Goal: Transaction & Acquisition: Purchase product/service

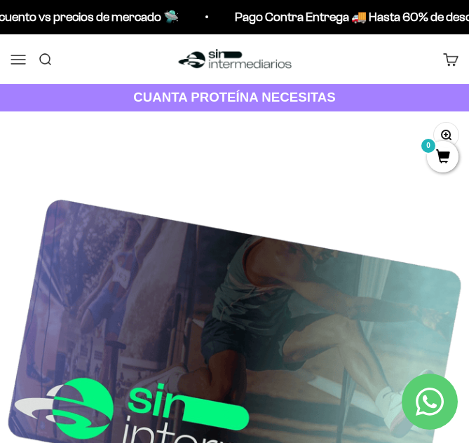
click at [22, 58] on button "Menú" at bounding box center [18, 58] width 15 height 15
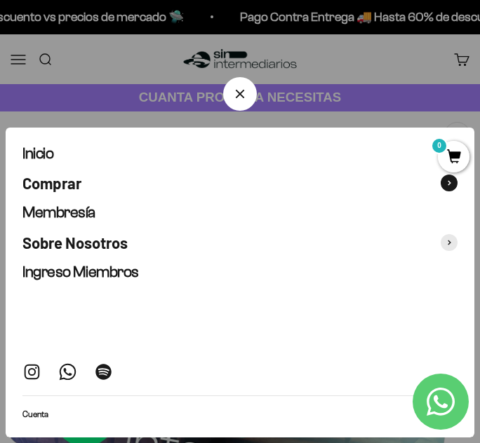
click at [74, 181] on span "Comprar" at bounding box center [51, 183] width 59 height 18
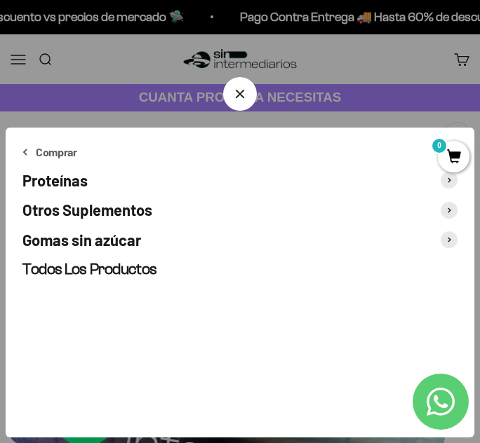
click at [83, 179] on span "Proteínas" at bounding box center [54, 180] width 65 height 18
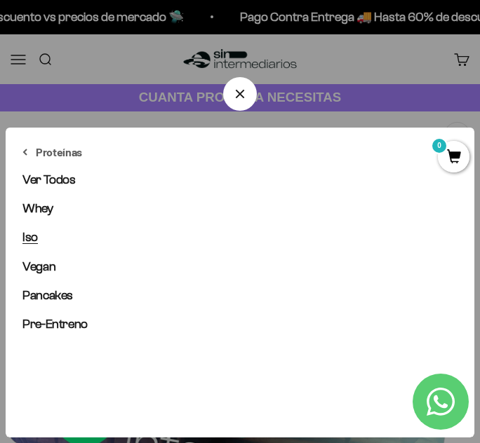
click at [26, 238] on span "Iso" at bounding box center [29, 237] width 15 height 14
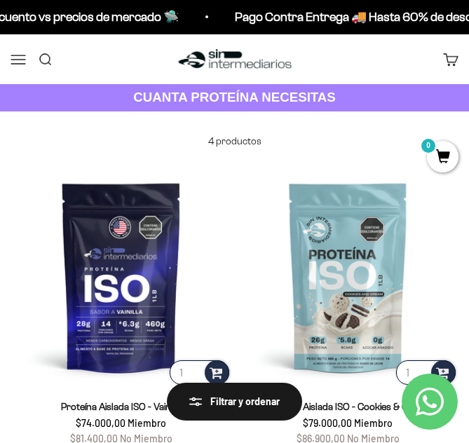
click at [21, 61] on button "Menú" at bounding box center [18, 58] width 15 height 15
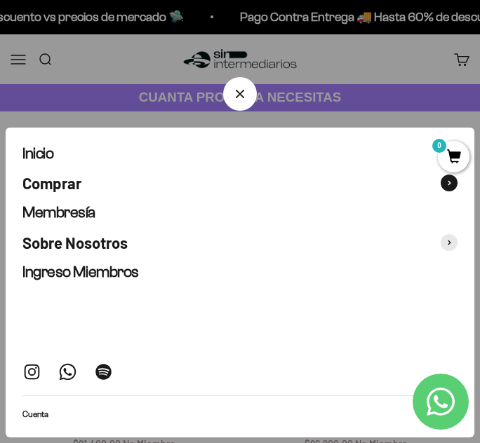
click at [65, 188] on span "Comprar" at bounding box center [51, 183] width 59 height 18
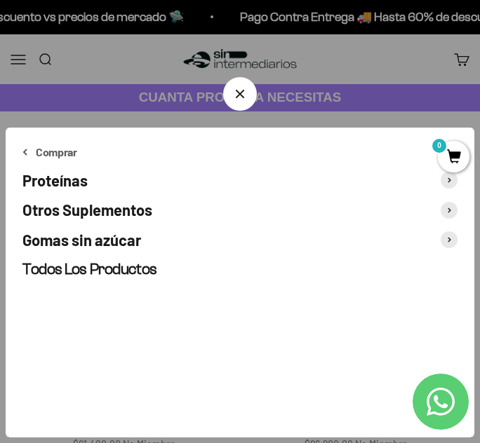
click at [73, 179] on span "Proteínas" at bounding box center [54, 180] width 65 height 18
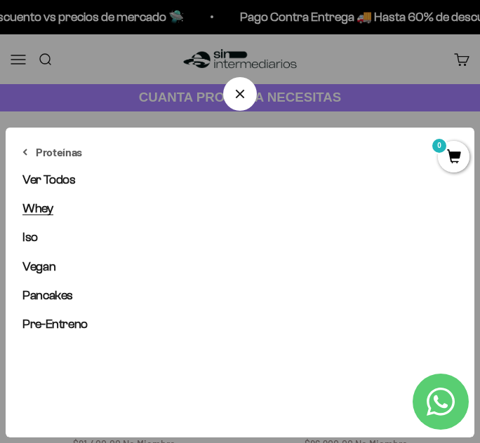
click at [48, 206] on span "Whey" at bounding box center [37, 208] width 31 height 14
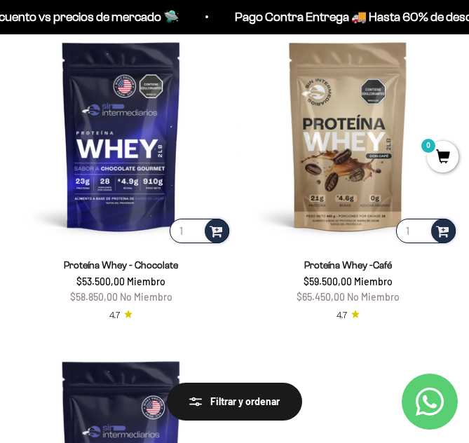
scroll to position [351, 0]
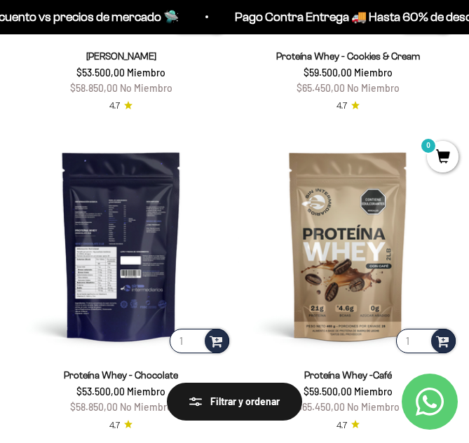
click at [144, 244] on img at bounding box center [122, 246] width 222 height 222
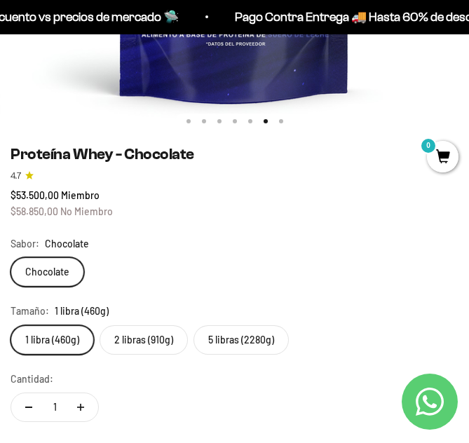
scroll to position [491, 0]
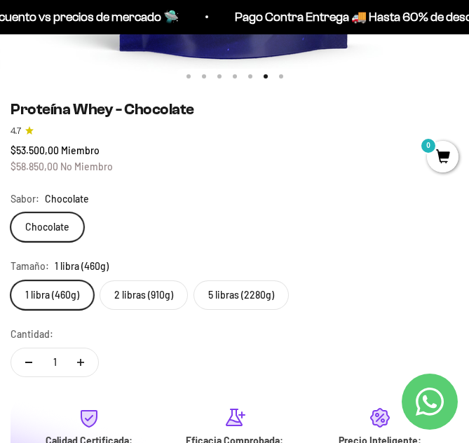
click at [146, 295] on label "2 libras (910g)" at bounding box center [144, 294] width 88 height 29
click at [11, 280] on input "2 libras (910g)" at bounding box center [10, 280] width 1 height 1
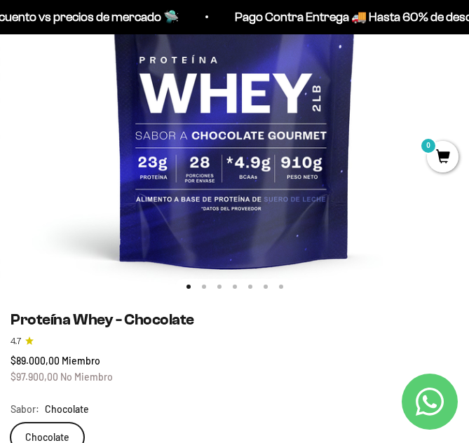
scroll to position [351, 0]
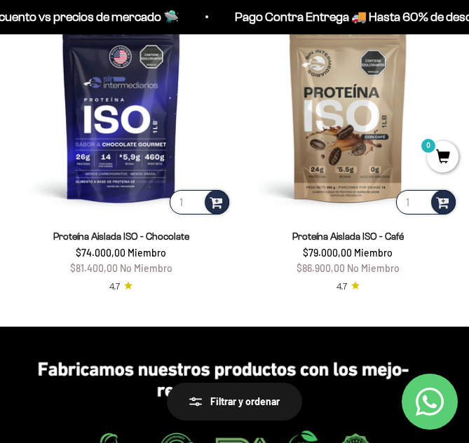
scroll to position [491, 0]
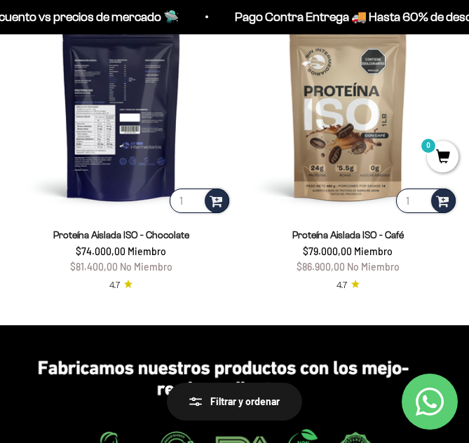
click at [123, 181] on img at bounding box center [122, 106] width 222 height 222
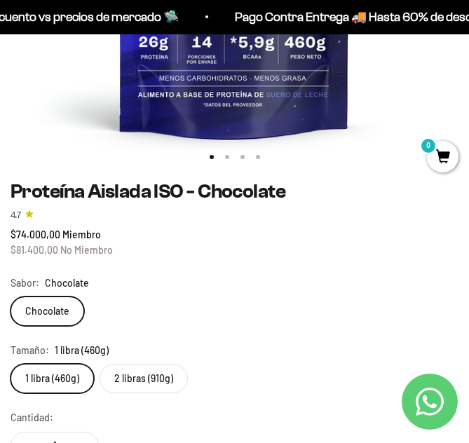
scroll to position [491, 0]
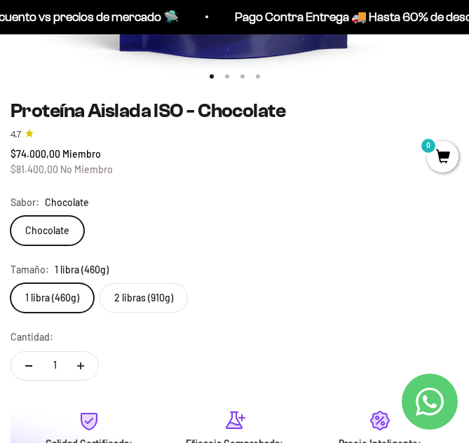
click at [143, 298] on label "2 libras (910g)" at bounding box center [144, 297] width 88 height 29
click at [11, 283] on input "2 libras (910g)" at bounding box center [10, 283] width 1 height 1
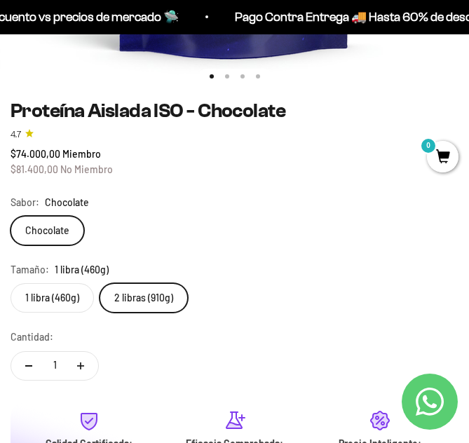
scroll to position [0, 1411]
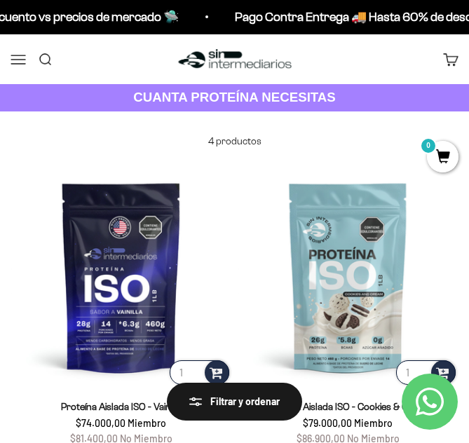
click at [16, 55] on button "Menú" at bounding box center [18, 58] width 15 height 15
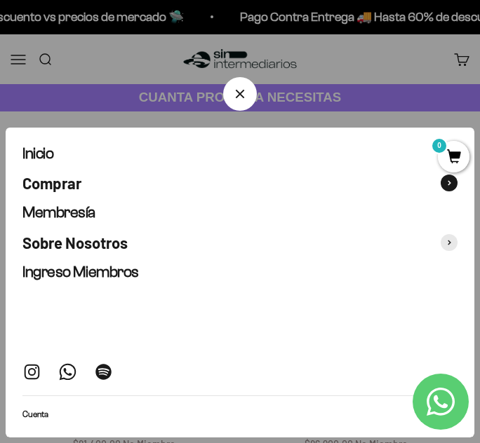
click at [50, 178] on span "Comprar" at bounding box center [51, 183] width 59 height 18
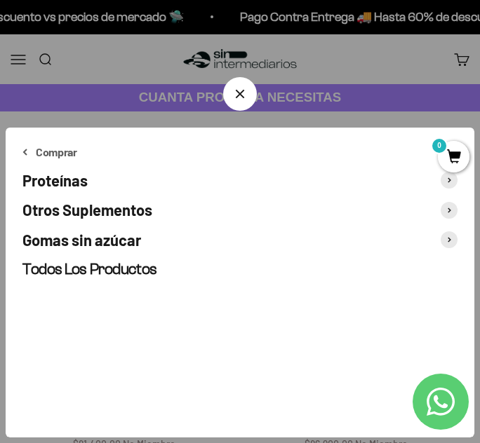
click at [56, 180] on span "Proteínas" at bounding box center [54, 180] width 65 height 18
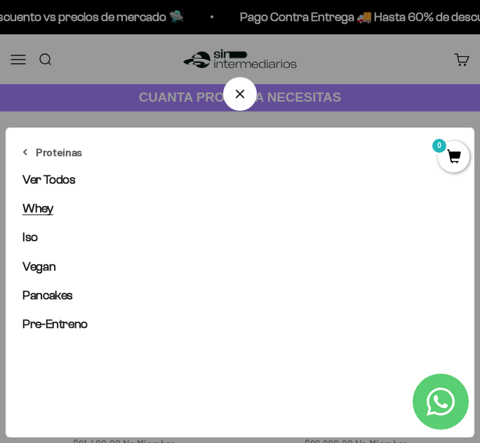
click at [38, 212] on span "Whey" at bounding box center [37, 208] width 31 height 14
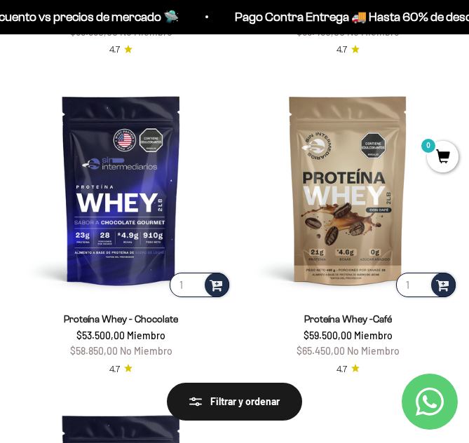
scroll to position [421, 0]
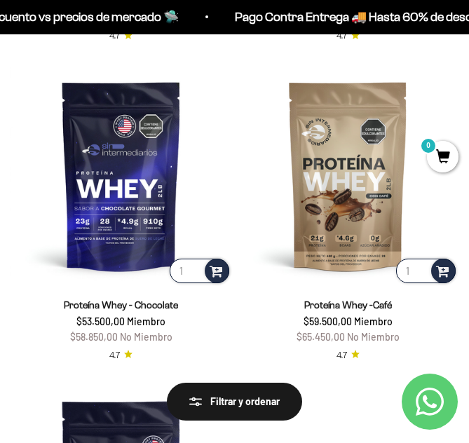
click at [109, 298] on span "Proteína Whey - Chocolate" at bounding box center [121, 304] width 114 height 15
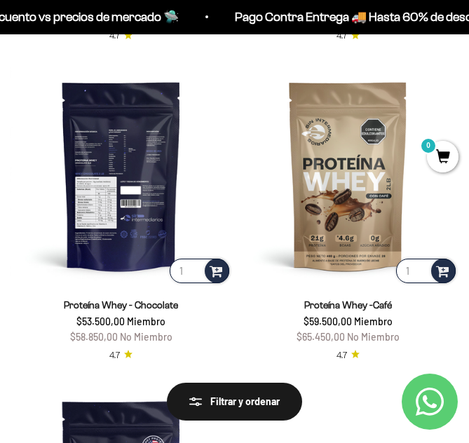
click at [116, 221] on img at bounding box center [122, 176] width 222 height 222
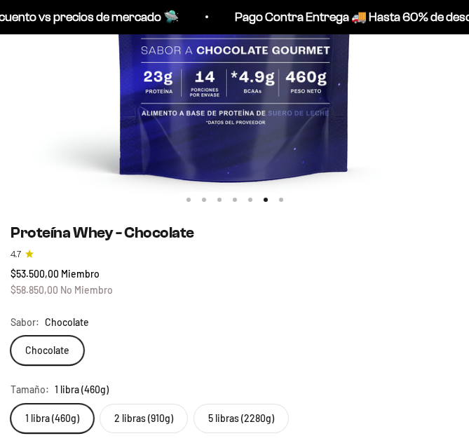
scroll to position [421, 0]
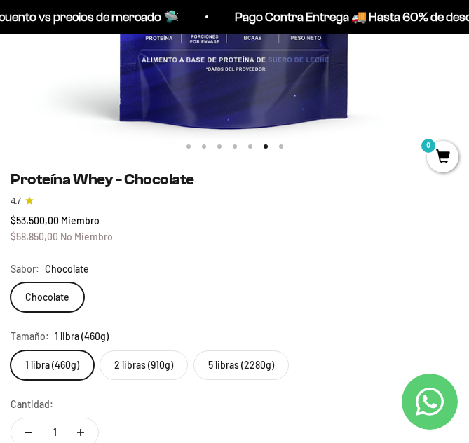
click at [148, 363] on label "2 libras (910g)" at bounding box center [144, 365] width 88 height 29
click at [11, 351] on input "2 libras (910g)" at bounding box center [10, 350] width 1 height 1
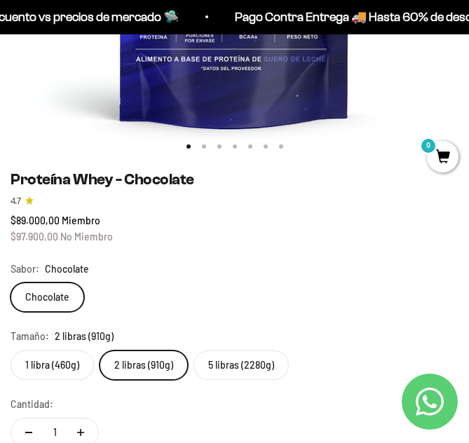
click at [238, 367] on label "5 libras (2280g)" at bounding box center [241, 365] width 95 height 29
click at [11, 351] on input "5 libras (2280g)" at bounding box center [10, 350] width 1 height 1
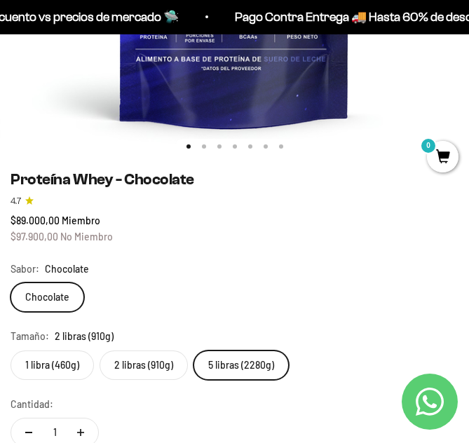
scroll to position [0, 1411]
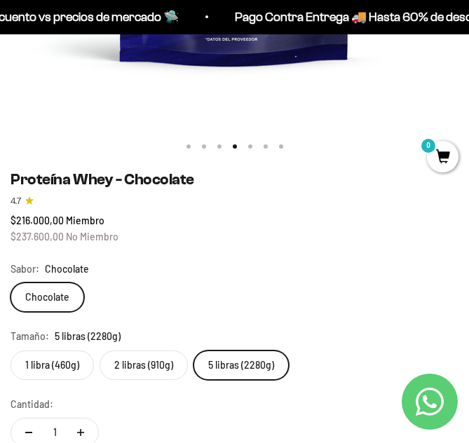
click at [161, 369] on label "2 libras (910g)" at bounding box center [144, 365] width 88 height 29
click at [11, 351] on input "2 libras (910g)" at bounding box center [10, 350] width 1 height 1
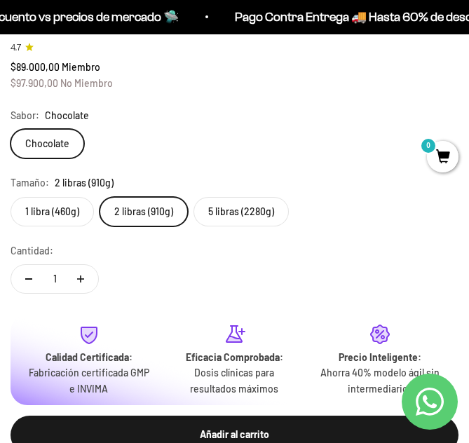
scroll to position [631, 0]
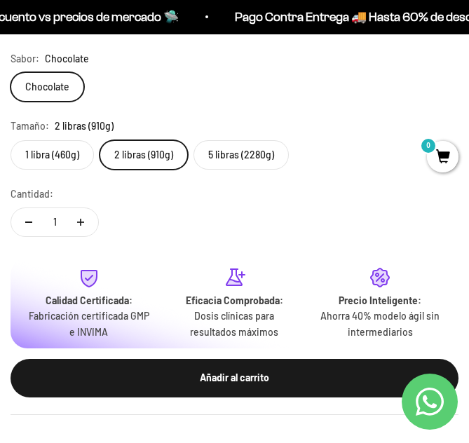
click at [153, 379] on div "Añadir al carrito" at bounding box center [234, 377] width 403 height 15
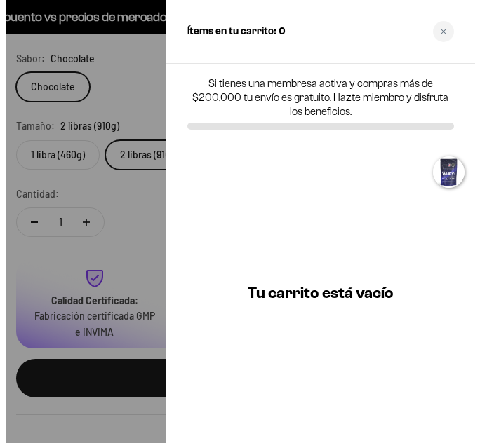
scroll to position [642, 0]
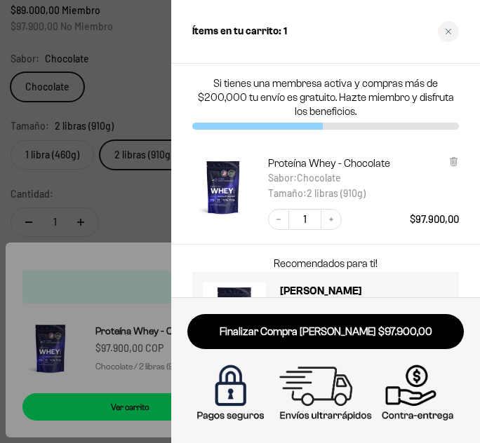
click at [139, 93] on div at bounding box center [240, 221] width 480 height 443
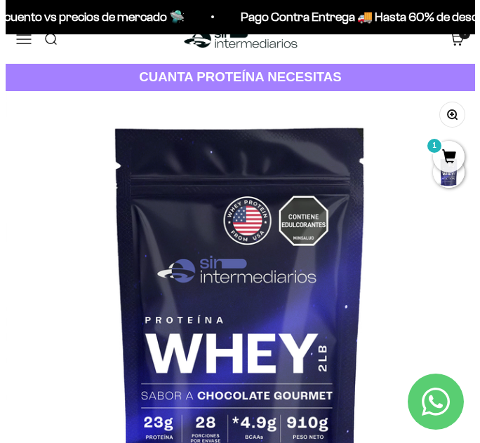
scroll to position [0, 0]
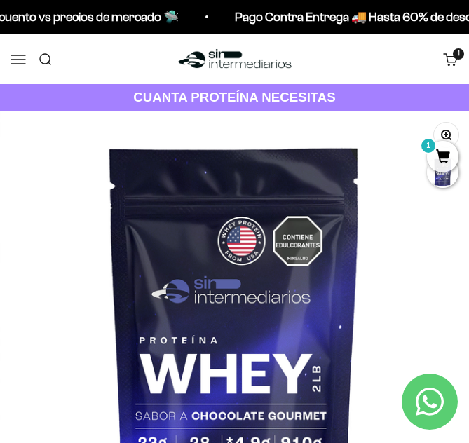
click at [22, 57] on button "Menú" at bounding box center [18, 58] width 15 height 15
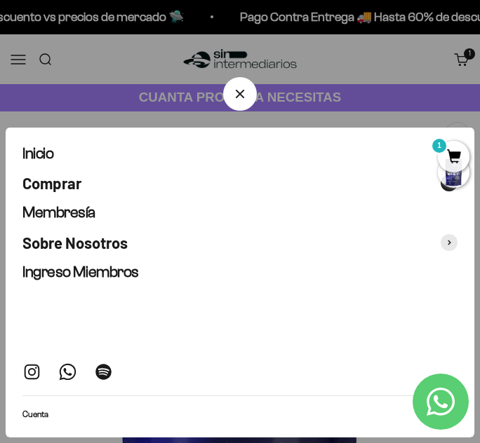
click at [57, 180] on span "Comprar" at bounding box center [51, 183] width 59 height 18
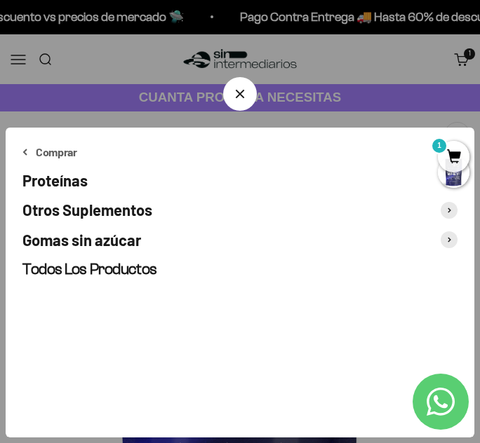
click at [98, 212] on span "Otros Suplementos" at bounding box center [87, 210] width 130 height 18
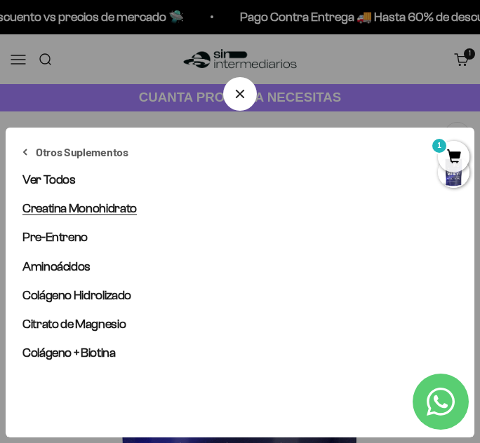
click at [102, 206] on span "Creatina Monohidrato" at bounding box center [79, 208] width 114 height 14
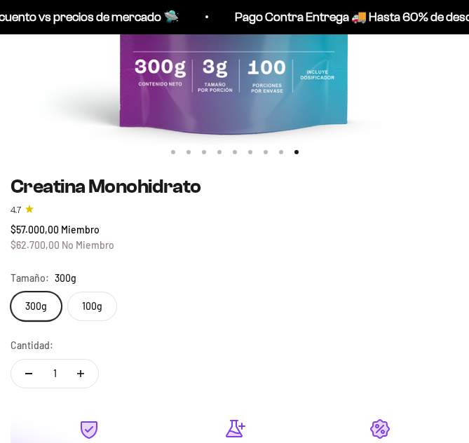
scroll to position [421, 0]
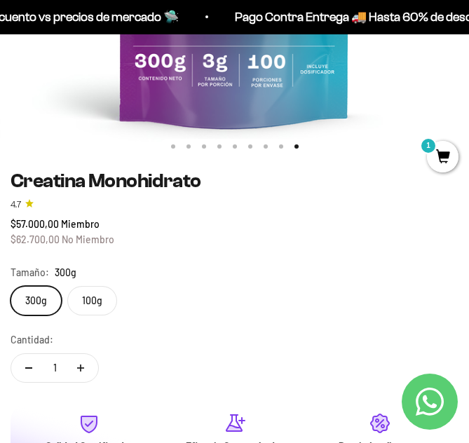
click at [94, 301] on label "100g" at bounding box center [92, 300] width 50 height 29
click at [11, 286] on input "100g" at bounding box center [10, 285] width 1 height 1
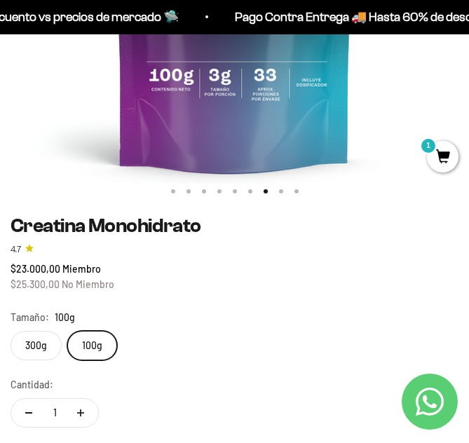
scroll to position [351, 0]
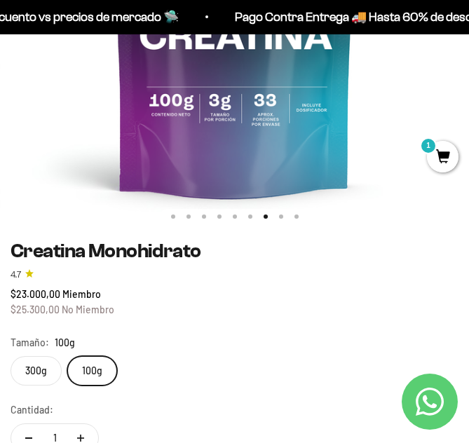
click at [37, 370] on label "300g" at bounding box center [36, 370] width 51 height 29
click at [11, 356] on input "300g" at bounding box center [10, 355] width 1 height 1
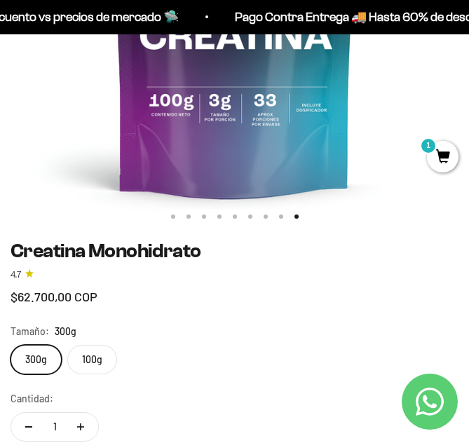
scroll to position [0, 3764]
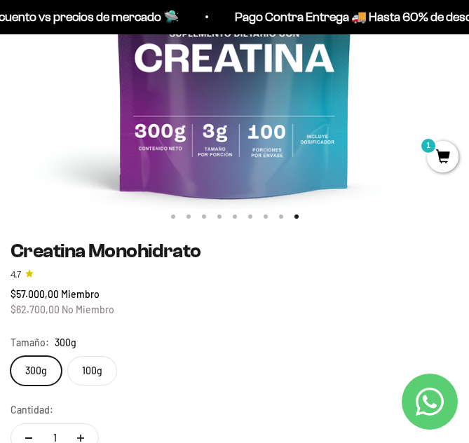
click at [83, 373] on label "100g" at bounding box center [92, 370] width 50 height 29
click at [11, 356] on input "100g" at bounding box center [10, 355] width 1 height 1
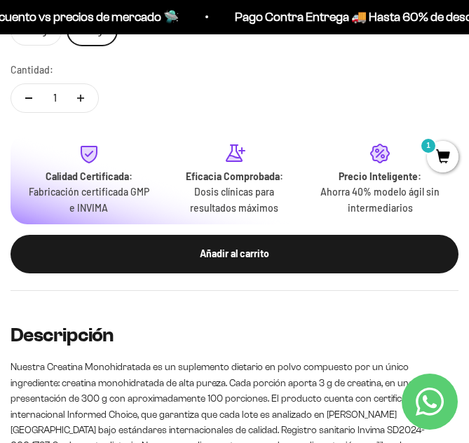
scroll to position [701, 0]
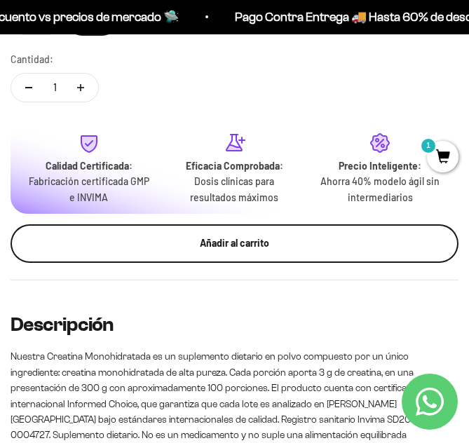
click at [250, 248] on div "Añadir al carrito" at bounding box center [234, 243] width 403 height 15
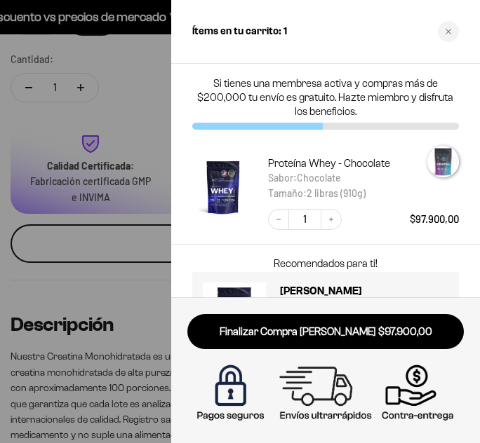
scroll to position [0, 2886]
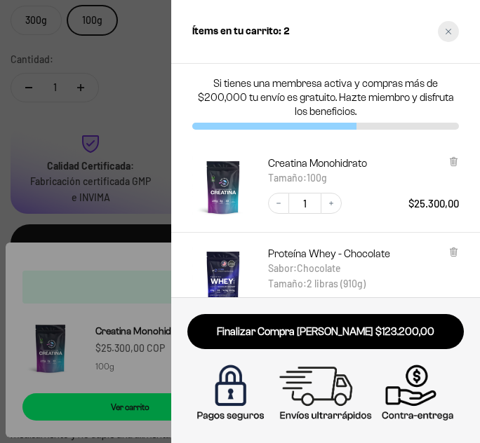
click at [449, 34] on icon "Close cart" at bounding box center [448, 31] width 7 height 7
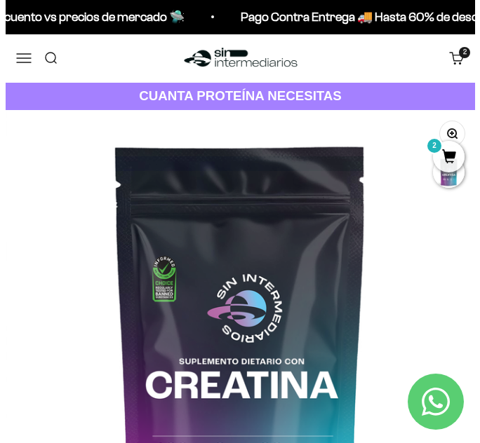
scroll to position [0, 0]
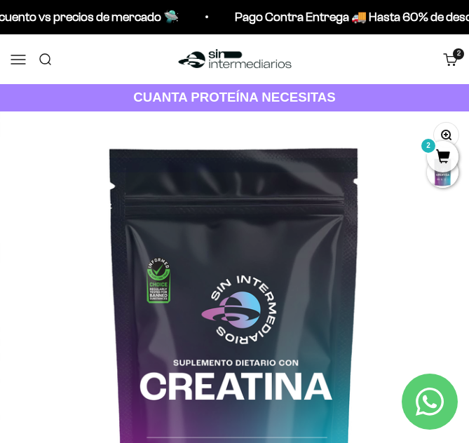
click at [18, 63] on button "Menú" at bounding box center [18, 58] width 15 height 15
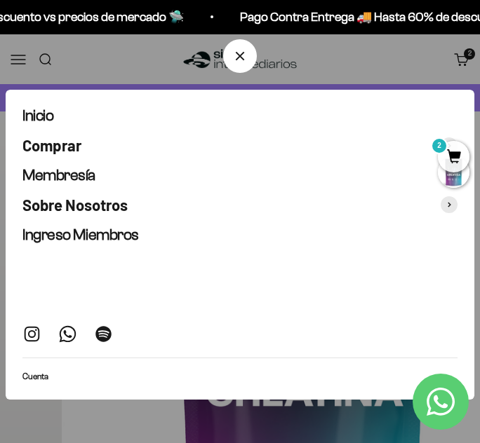
scroll to position [0, 2886]
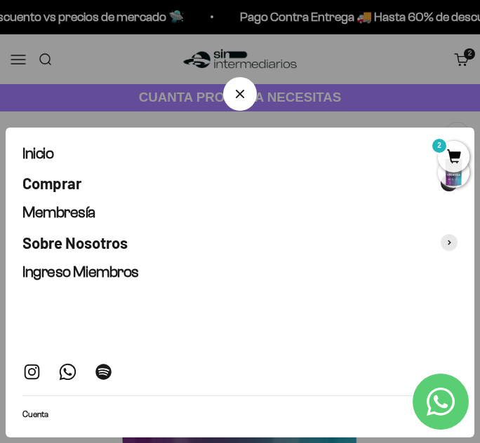
click at [69, 183] on span "Comprar" at bounding box center [51, 183] width 59 height 18
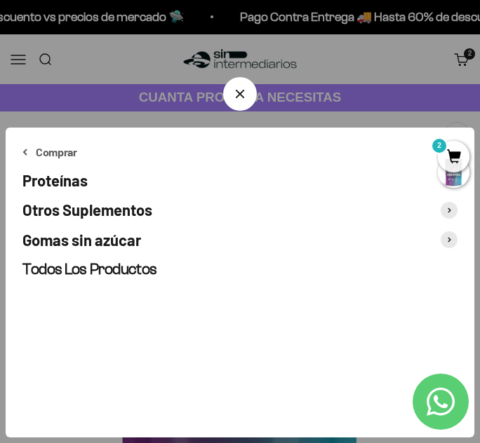
click at [72, 182] on span "Proteínas" at bounding box center [54, 180] width 65 height 18
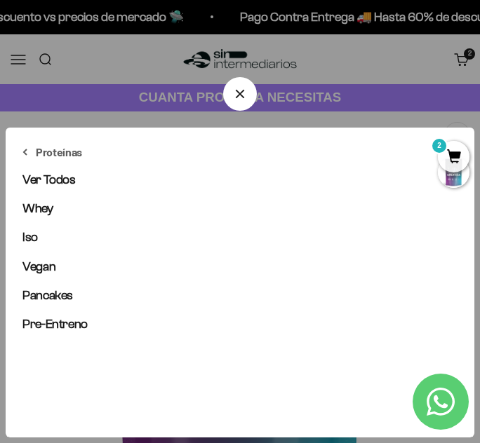
click at [28, 150] on button "Proteínas" at bounding box center [52, 151] width 60 height 15
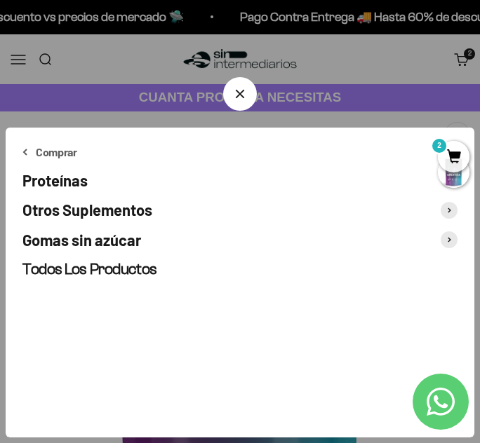
click at [125, 208] on span "Otros Suplementos" at bounding box center [87, 210] width 130 height 18
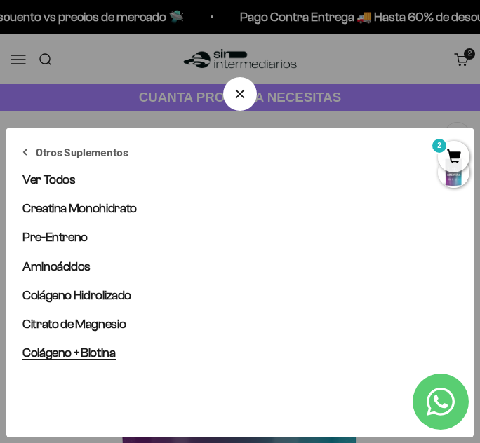
click at [90, 351] on span "Colágeno + Biotina" at bounding box center [68, 353] width 93 height 14
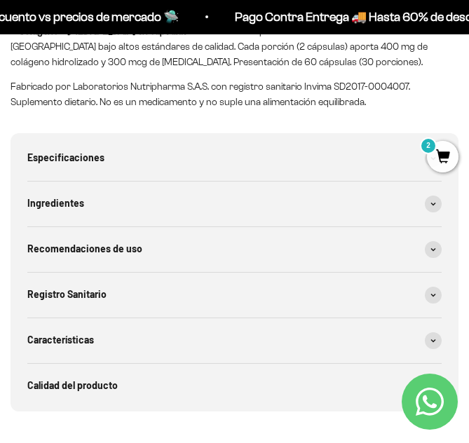
scroll to position [982, 0]
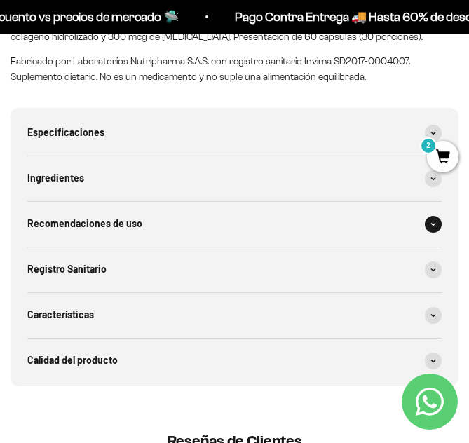
click at [126, 221] on span "Recomendaciones de uso" at bounding box center [84, 223] width 115 height 15
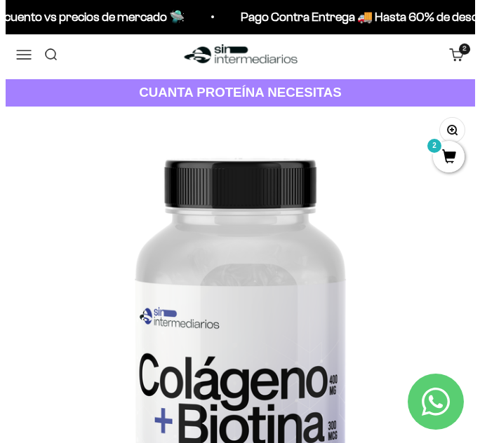
scroll to position [0, 0]
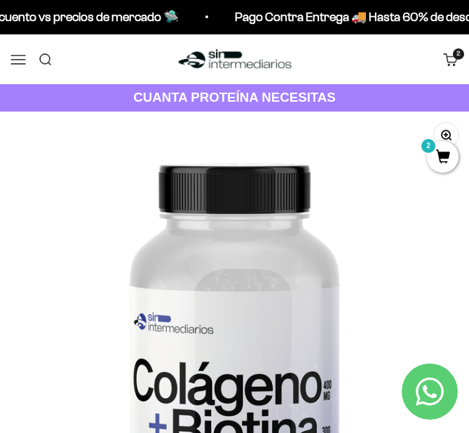
click at [19, 52] on button "Menú" at bounding box center [18, 58] width 15 height 15
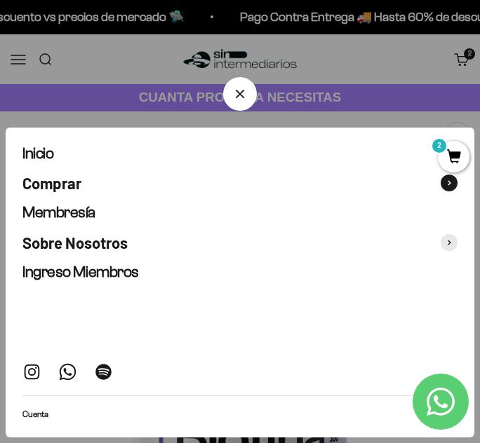
click at [62, 179] on span "Comprar" at bounding box center [51, 183] width 59 height 18
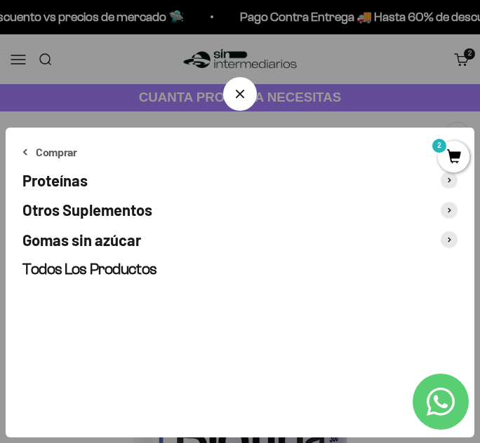
click at [135, 210] on span "Otros Suplementos" at bounding box center [87, 210] width 130 height 18
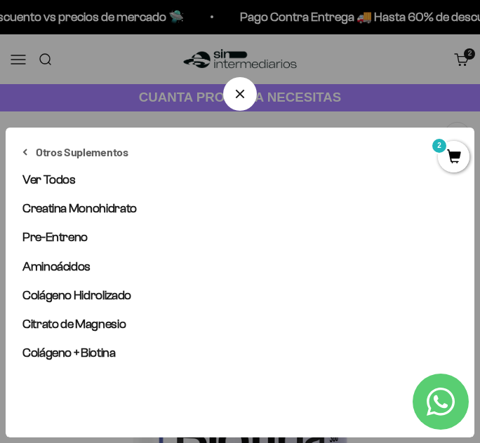
click at [26, 149] on icon at bounding box center [24, 152] width 5 height 7
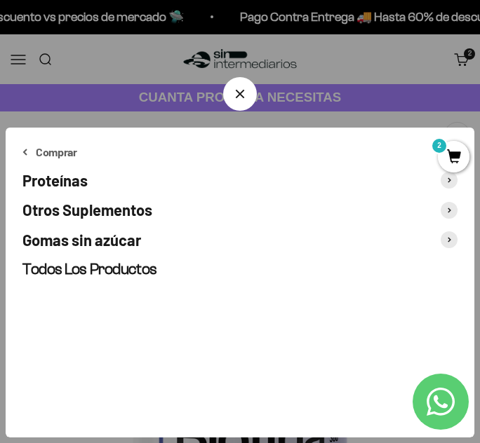
click at [95, 243] on span "Gomas sin azúcar" at bounding box center [81, 240] width 118 height 18
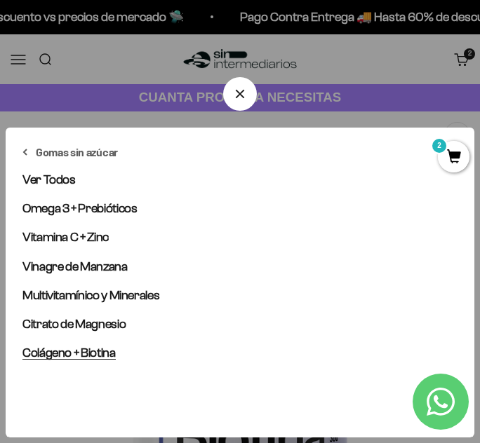
click at [48, 355] on span "Colágeno + Biotina" at bounding box center [68, 353] width 93 height 14
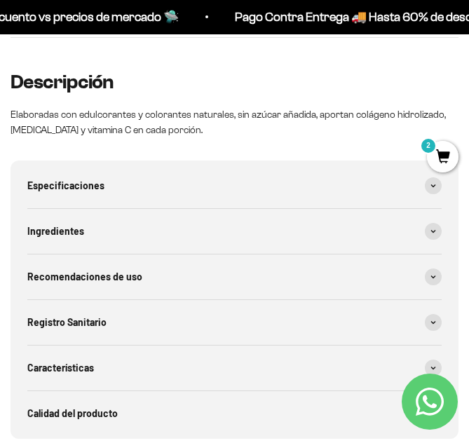
scroll to position [841, 0]
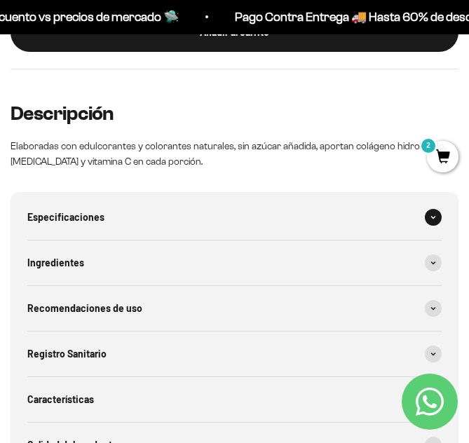
click at [103, 209] on div "Especificaciones" at bounding box center [234, 217] width 414 height 45
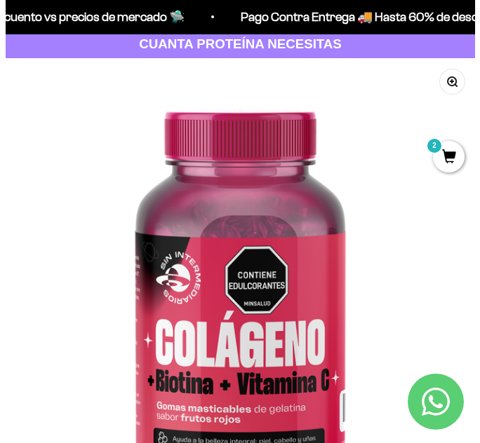
scroll to position [0, 0]
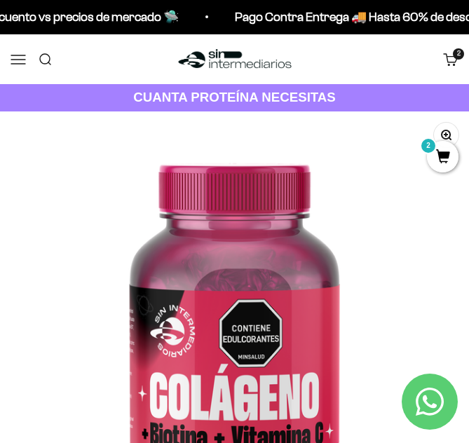
click at [15, 63] on button "Menú" at bounding box center [18, 58] width 15 height 15
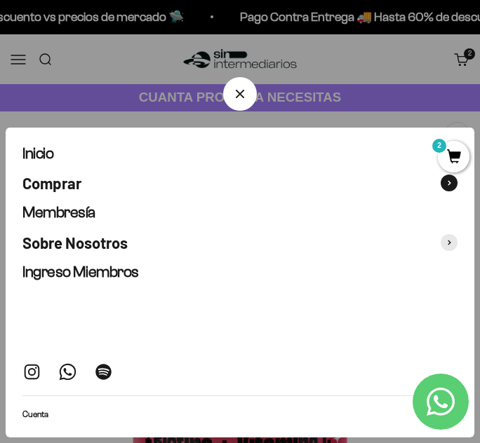
click at [50, 183] on span "Comprar" at bounding box center [51, 183] width 59 height 18
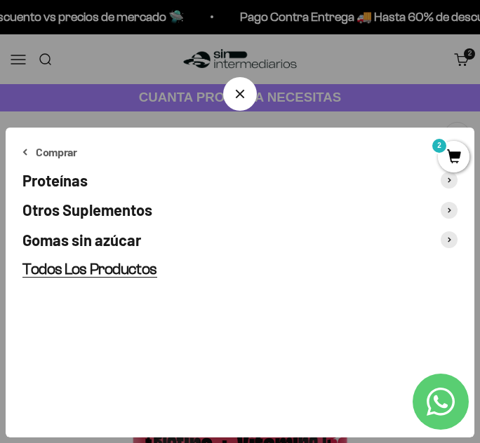
click at [76, 269] on span "Todos Los Productos" at bounding box center [89, 269] width 135 height 18
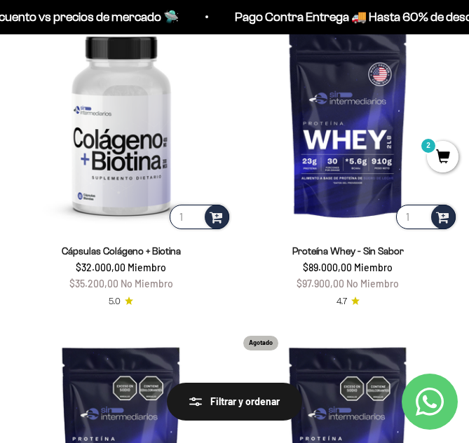
scroll to position [3366, 0]
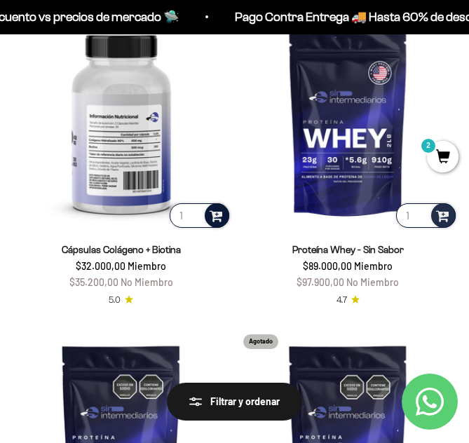
click at [212, 207] on span at bounding box center [216, 215] width 13 height 16
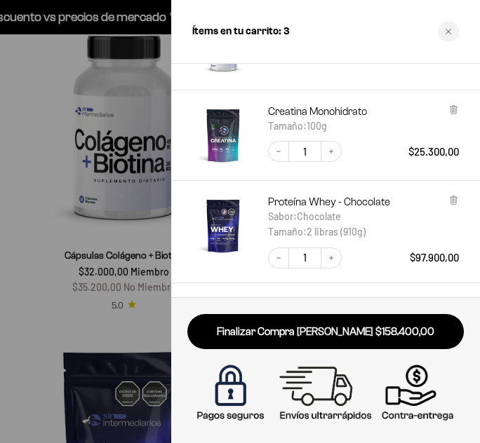
scroll to position [210, 0]
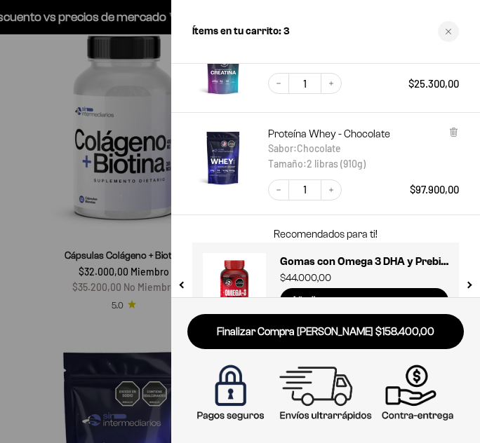
click at [17, 233] on div at bounding box center [240, 221] width 480 height 443
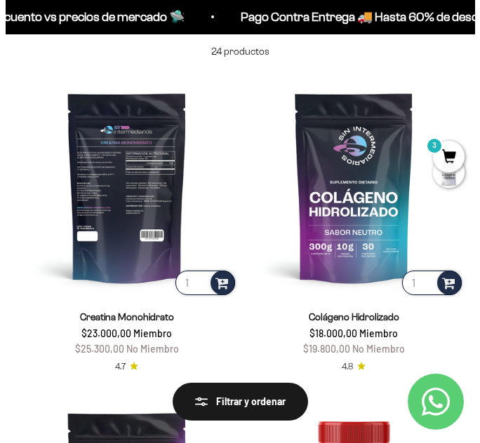
scroll to position [0, 0]
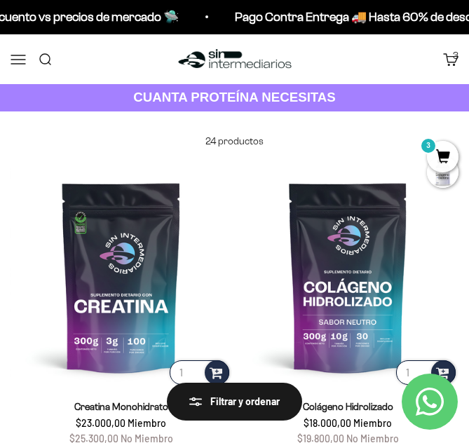
click at [17, 58] on button "Menú" at bounding box center [18, 58] width 15 height 15
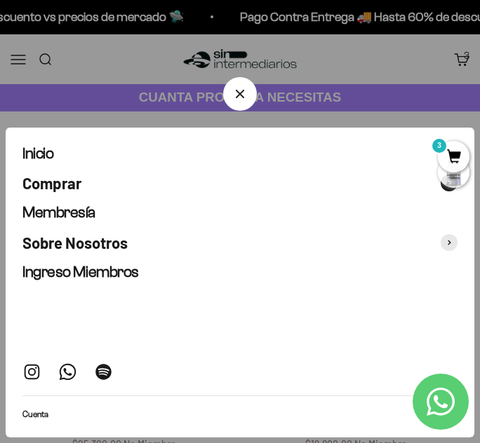
click at [63, 179] on span "Comprar" at bounding box center [51, 183] width 59 height 18
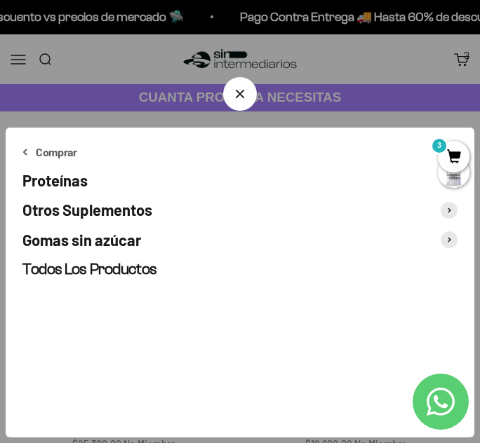
click at [149, 212] on span "Otros Suplementos" at bounding box center [87, 210] width 130 height 18
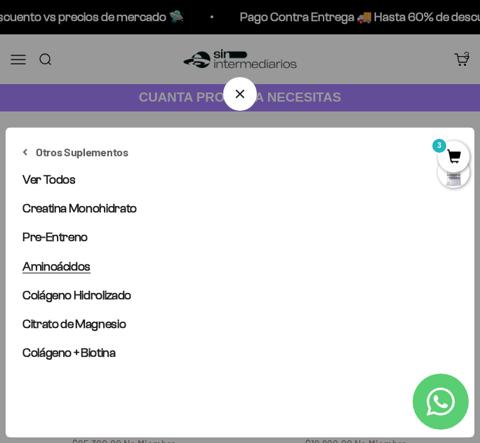
click at [79, 265] on span "Aminoácidos" at bounding box center [56, 266] width 68 height 14
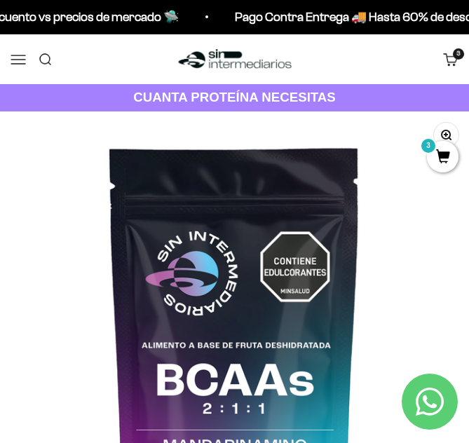
click at [452, 60] on link "Carrito 3 artículos 3" at bounding box center [450, 58] width 15 height 15
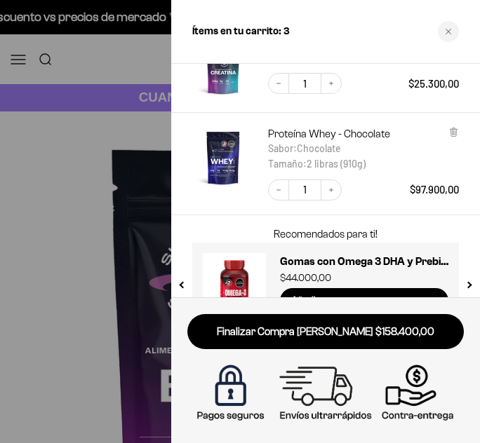
scroll to position [250, 0]
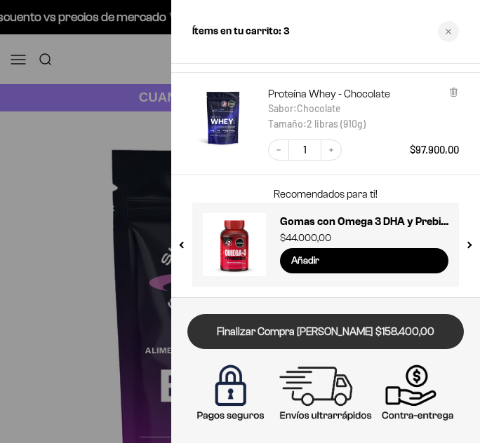
click at [365, 328] on link "Finalizar Compra [PERSON_NAME] $158.400,00" at bounding box center [325, 332] width 276 height 36
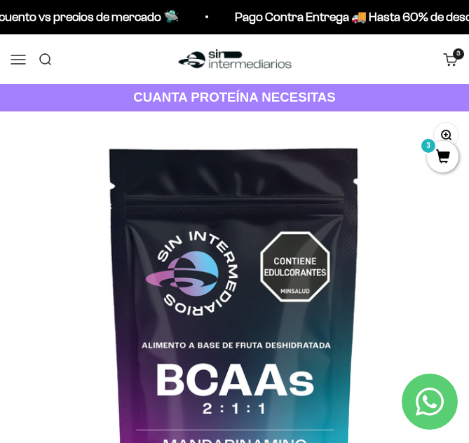
click at [449, 55] on link "Carrito 3 artículos 3" at bounding box center [450, 58] width 15 height 15
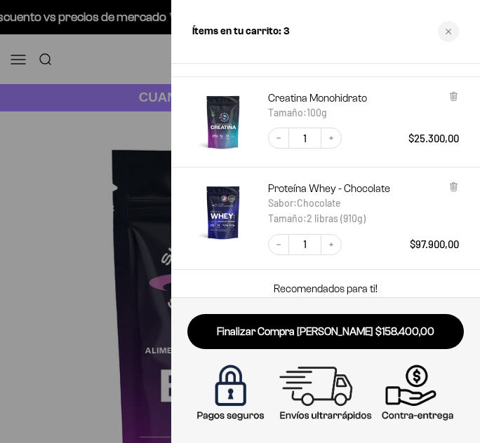
scroll to position [210, 0]
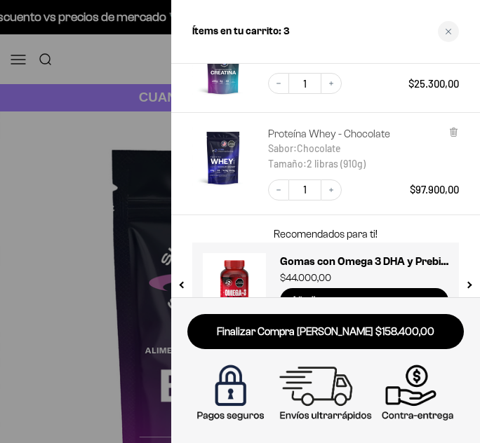
click at [302, 131] on link "Proteína Whey - Chocolate" at bounding box center [329, 134] width 122 height 14
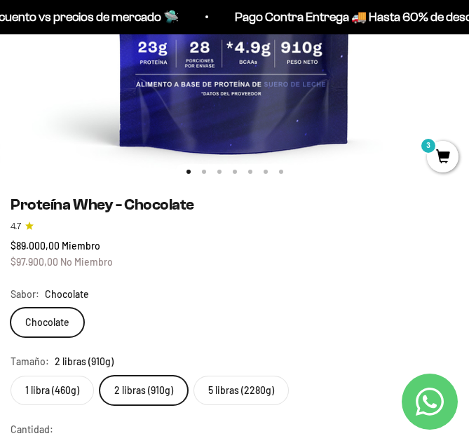
scroll to position [421, 0]
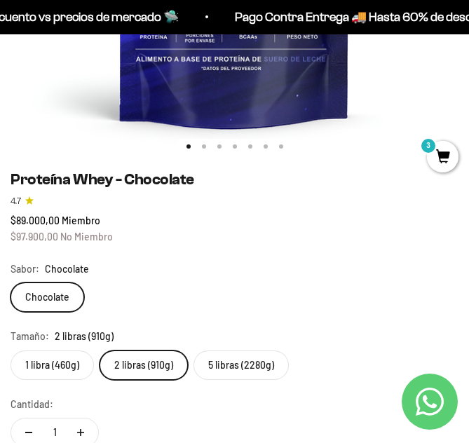
click at [252, 365] on label "5 libras (2280g)" at bounding box center [241, 365] width 95 height 29
click at [11, 351] on input "5 libras (2280g)" at bounding box center [10, 350] width 1 height 1
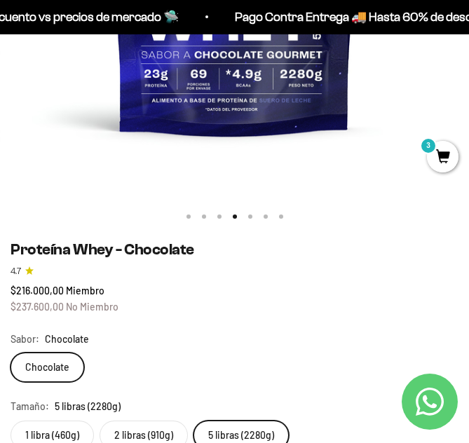
scroll to position [421, 0]
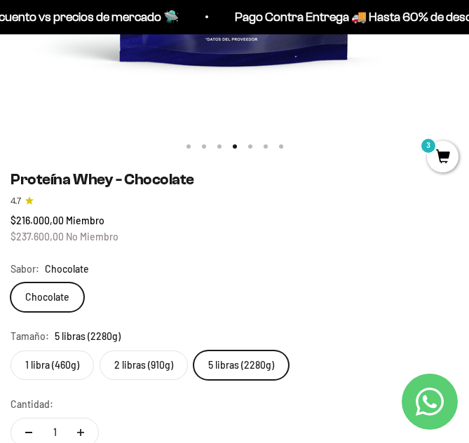
click at [162, 367] on label "2 libras (910g)" at bounding box center [144, 365] width 88 height 29
click at [11, 351] on input "2 libras (910g)" at bounding box center [10, 350] width 1 height 1
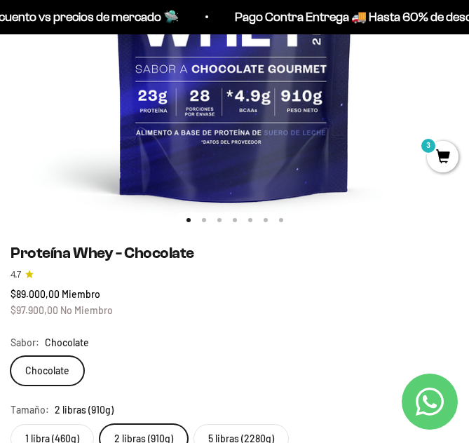
scroll to position [351, 0]
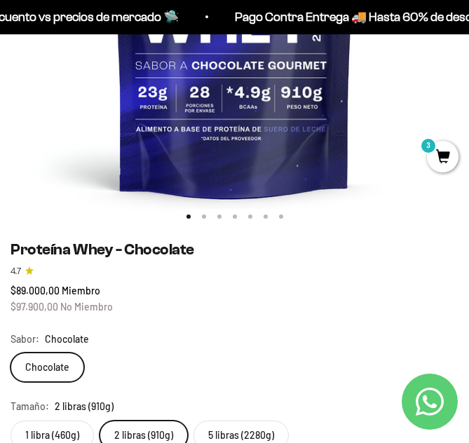
click at [220, 433] on label "5 libras (2280g)" at bounding box center [241, 435] width 95 height 29
click at [11, 421] on input "5 libras (2280g)" at bounding box center [10, 420] width 1 height 1
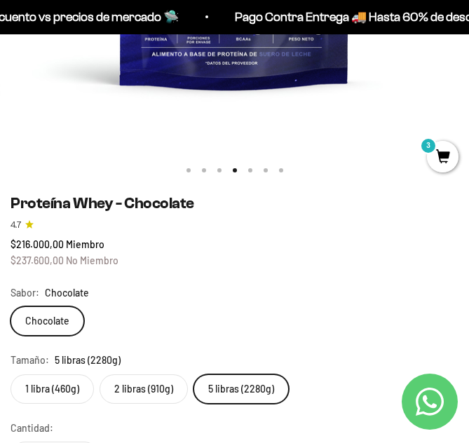
scroll to position [421, 0]
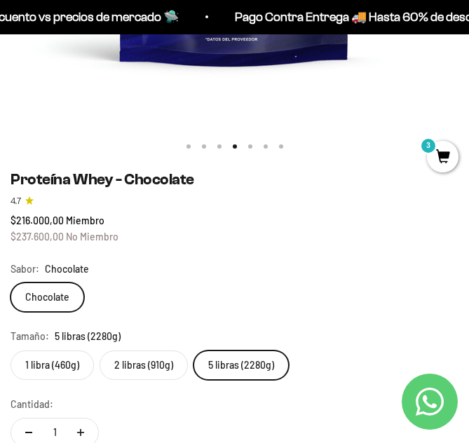
click at [39, 360] on label "1 libra (460g)" at bounding box center [52, 365] width 83 height 29
click at [11, 351] on input "1 libra (460g)" at bounding box center [10, 350] width 1 height 1
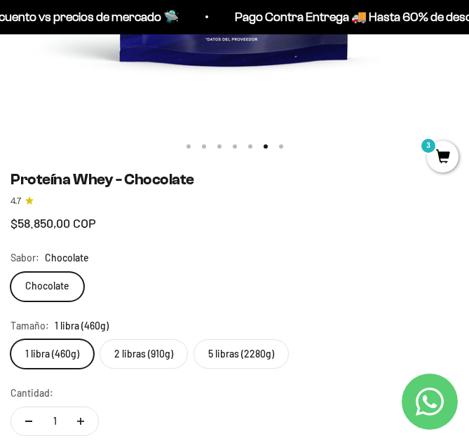
scroll to position [0, 2352]
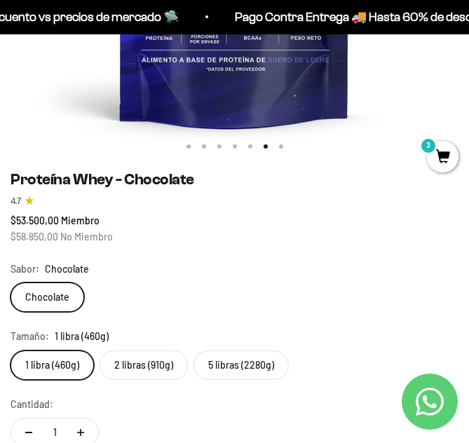
click at [123, 372] on label "2 libras (910g)" at bounding box center [144, 365] width 88 height 29
click at [11, 351] on input "2 libras (910g)" at bounding box center [10, 350] width 1 height 1
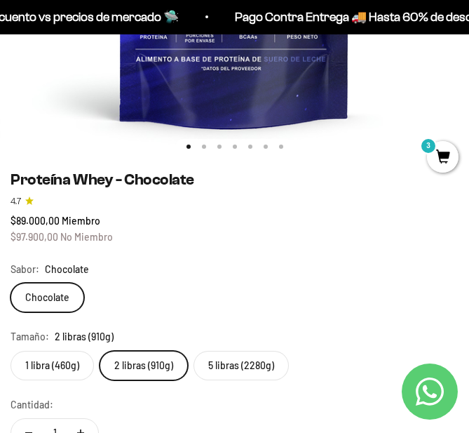
click at [248, 368] on label "5 libras (2280g)" at bounding box center [241, 365] width 95 height 29
click at [11, 351] on input "5 libras (2280g)" at bounding box center [10, 350] width 1 height 1
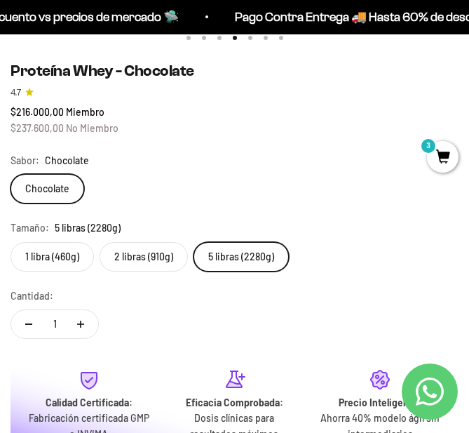
scroll to position [561, 0]
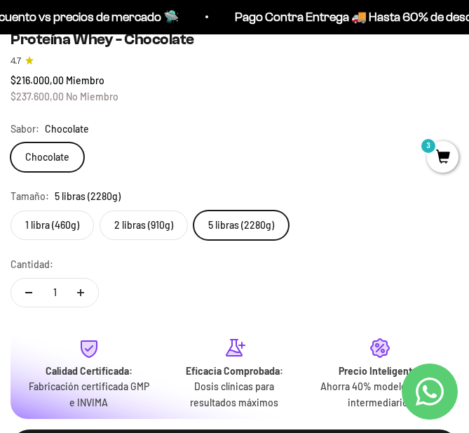
click at [78, 292] on icon "Aumentar cantidad" at bounding box center [80, 292] width 7 height 7
click at [27, 292] on icon "Reducir cantidad" at bounding box center [28, 292] width 7 height 1
type input "1"
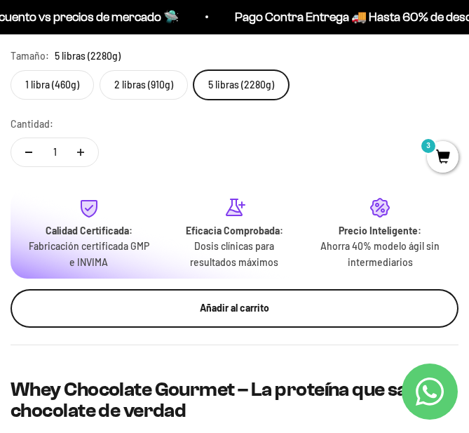
click at [203, 320] on button "Añadir al carrito" at bounding box center [235, 308] width 448 height 38
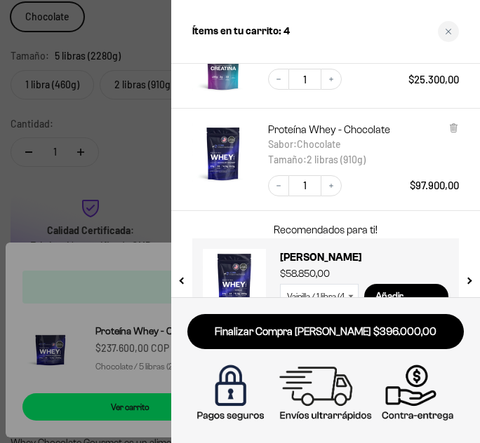
scroll to position [325, 0]
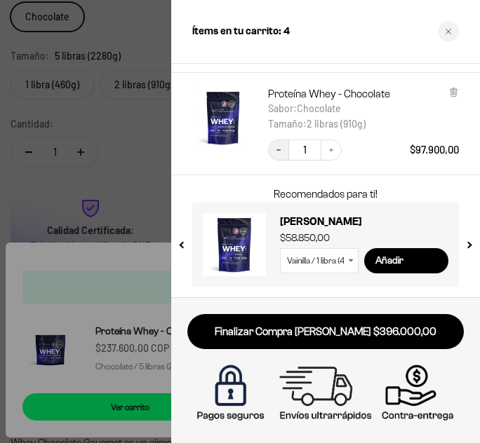
click at [277, 150] on icon "Decrease quantity" at bounding box center [278, 150] width 8 height 8
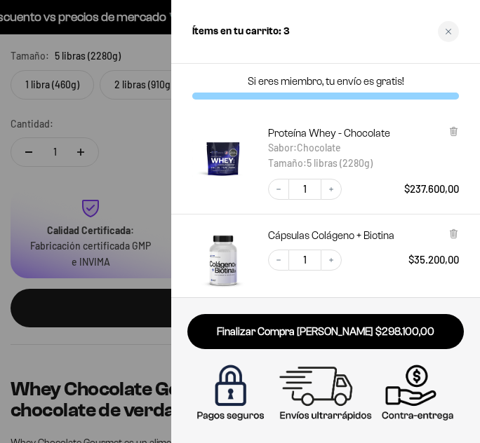
scroll to position [0, 0]
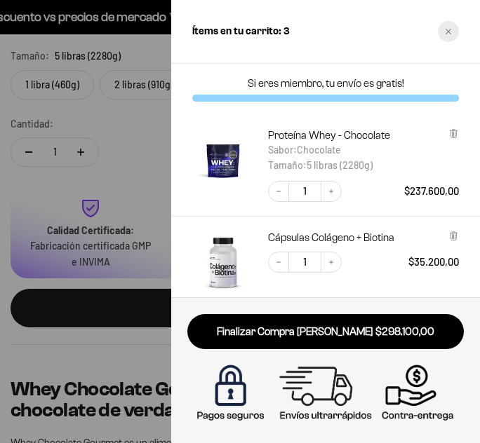
click at [441, 29] on div "Close cart" at bounding box center [448, 31] width 21 height 21
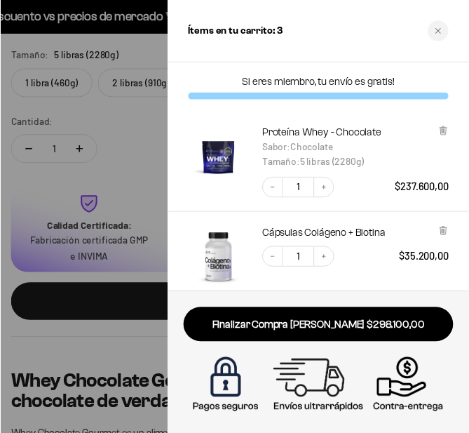
scroll to position [0, 1411]
